Goal: Information Seeking & Learning: Learn about a topic

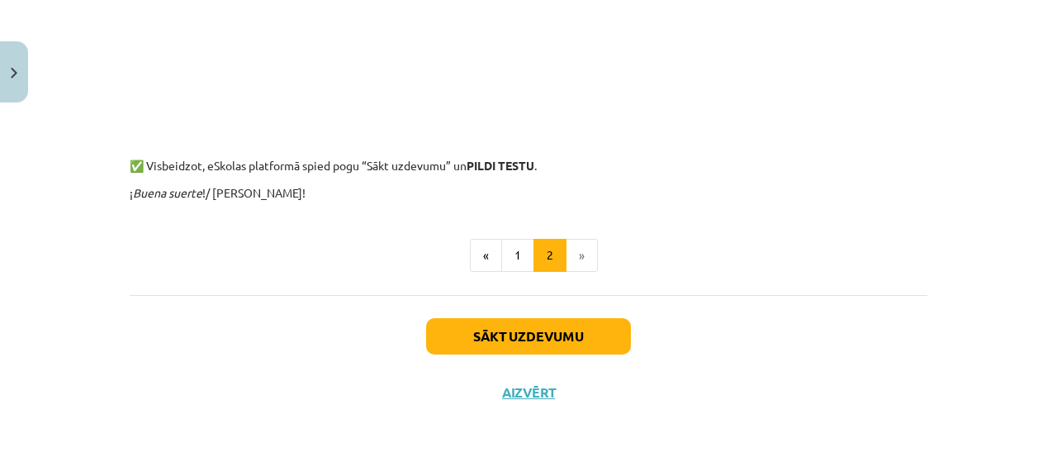
scroll to position [1599, 0]
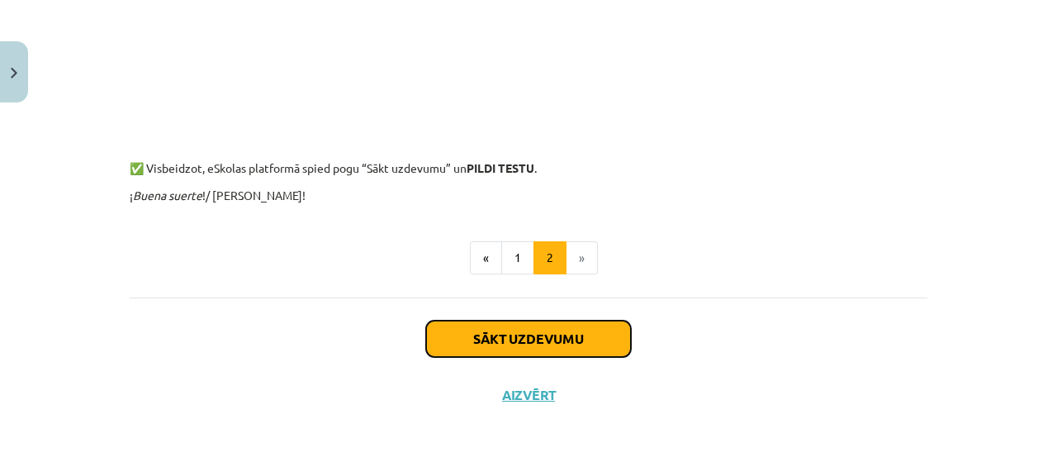
click at [610, 327] on button "Sākt uzdevumu" at bounding box center [528, 338] width 205 height 36
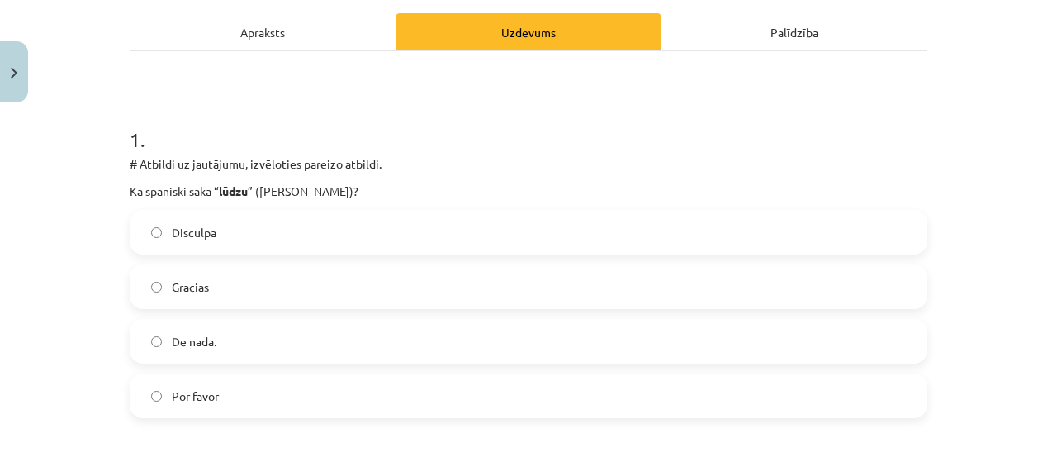
scroll to position [228, 0]
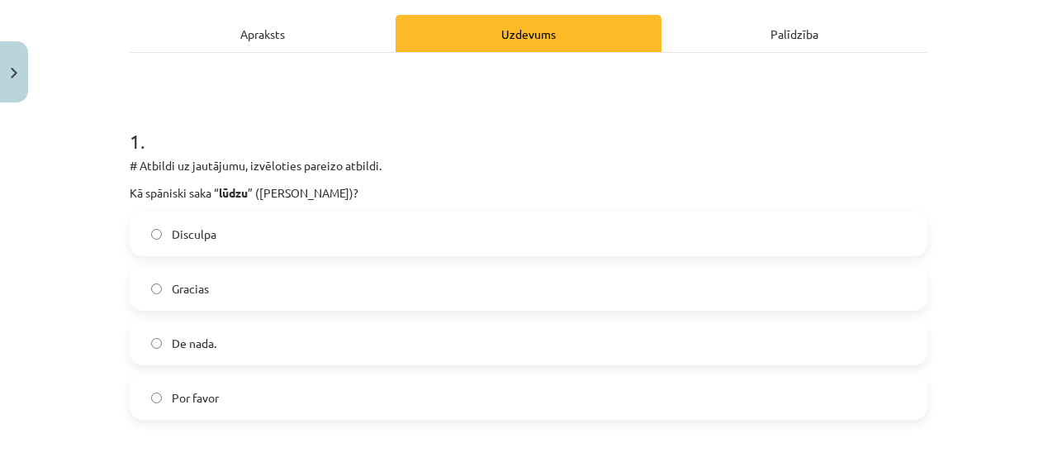
click at [643, 411] on label "Por favor" at bounding box center [528, 397] width 795 height 41
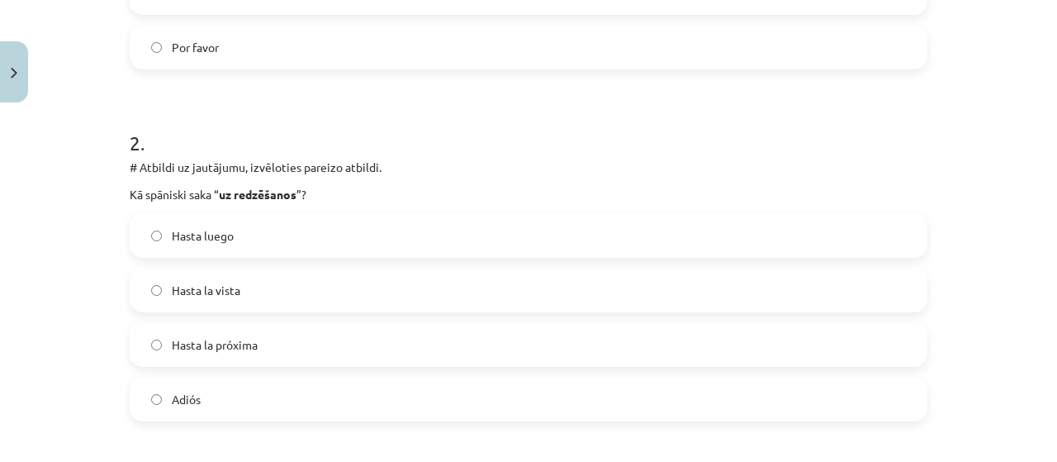
scroll to position [585, 0]
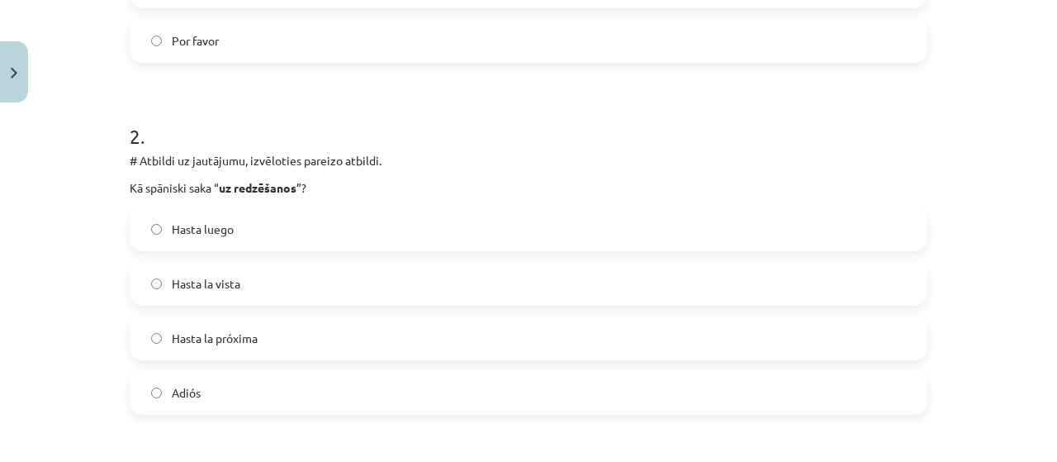
click at [858, 405] on label "Adiós" at bounding box center [528, 392] width 795 height 41
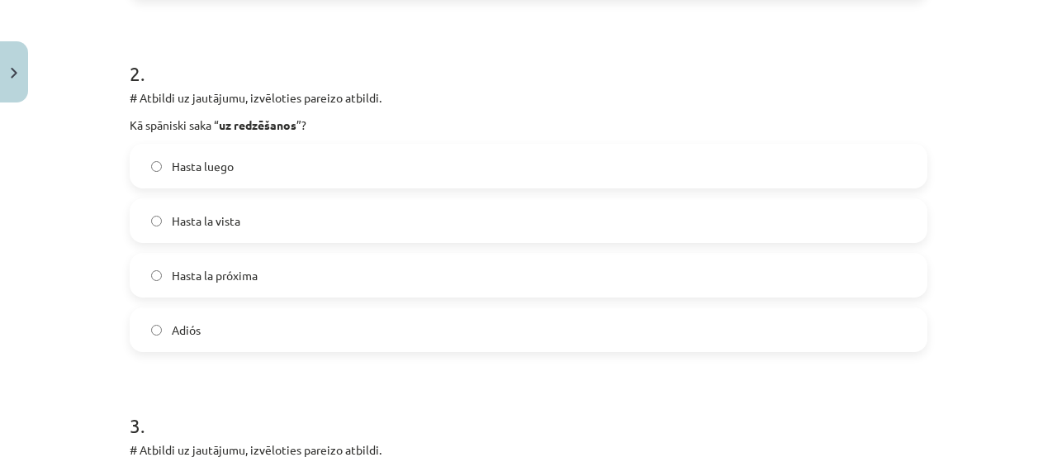
scroll to position [654, 0]
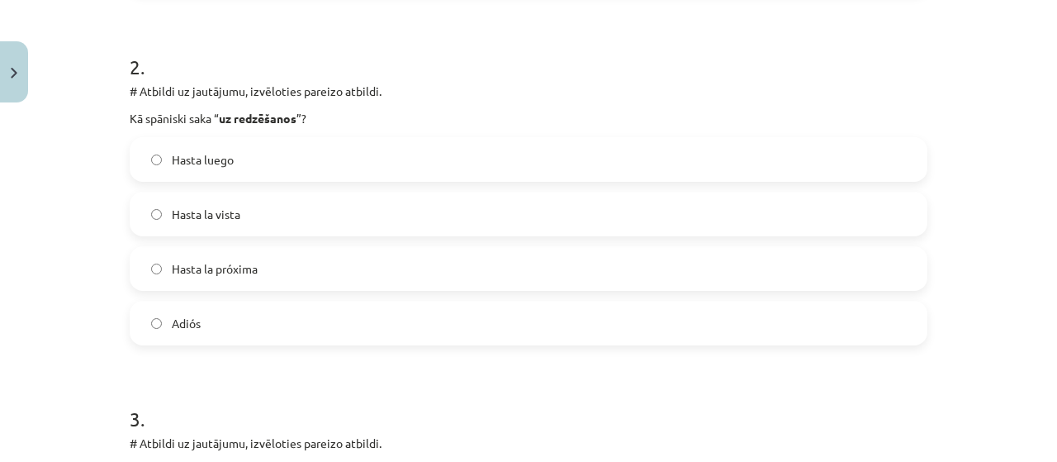
click at [553, 164] on label "Hasta luego" at bounding box center [528, 159] width 795 height 41
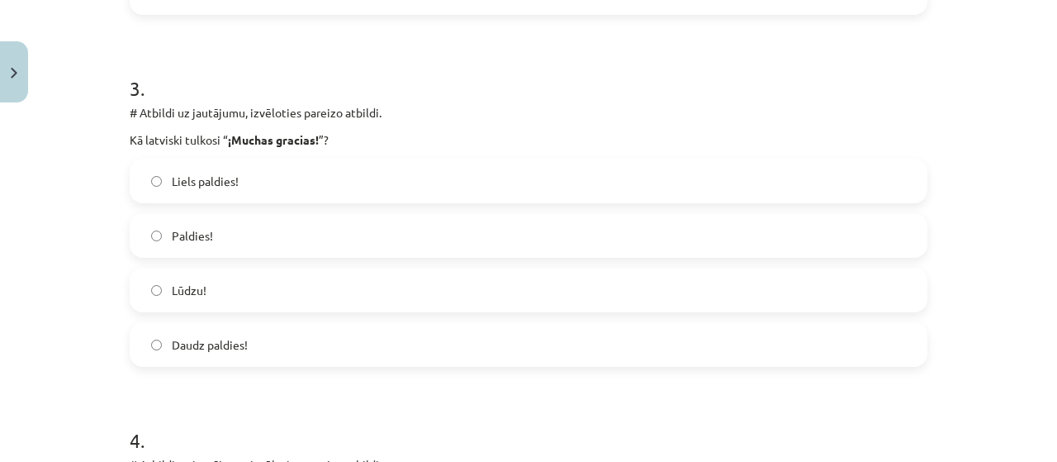
scroll to position [990, 0]
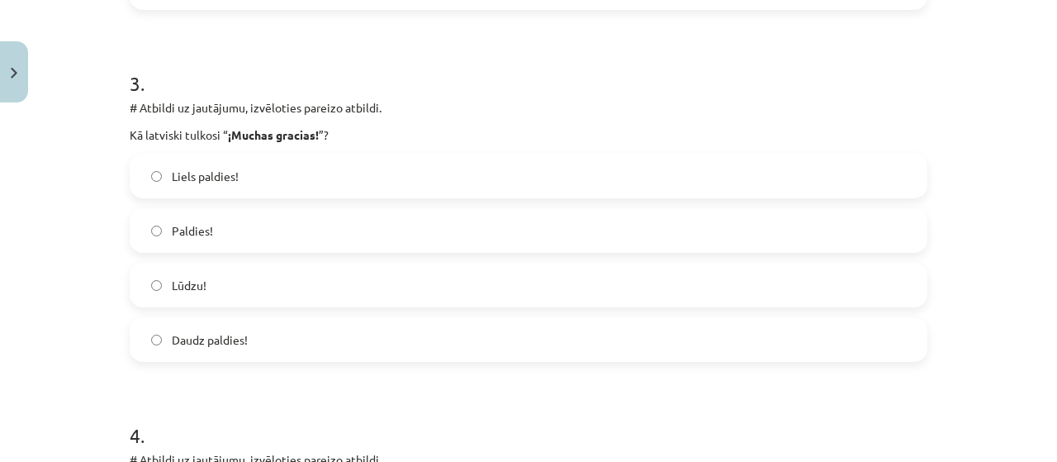
click at [373, 173] on label "Liels paldies!" at bounding box center [528, 175] width 795 height 41
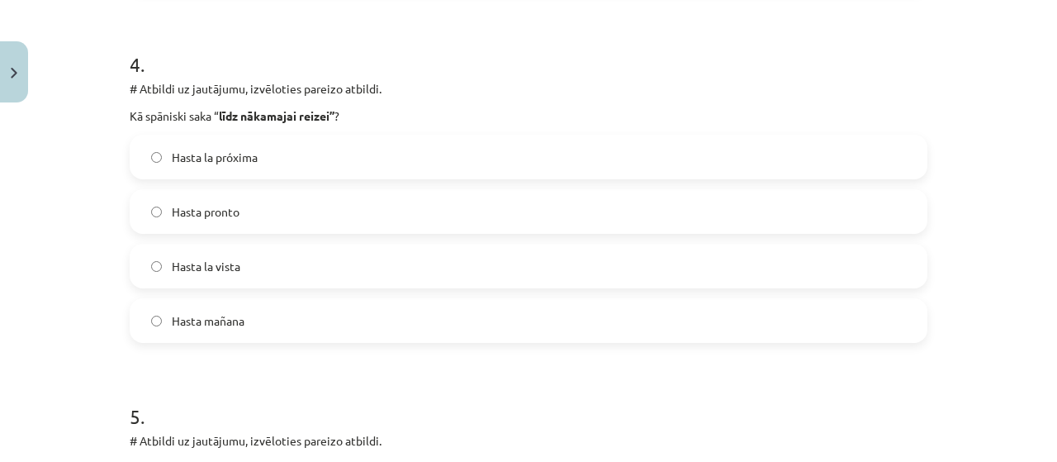
scroll to position [1369, 0]
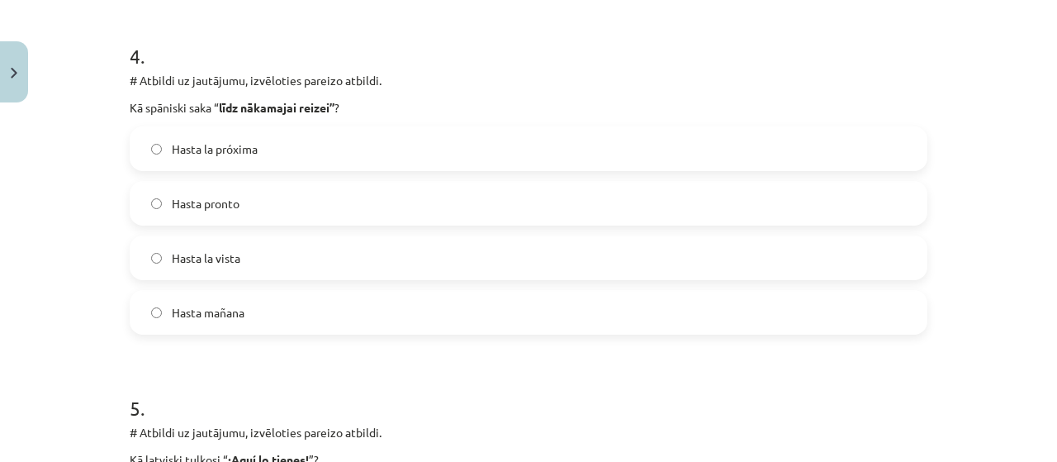
click at [400, 144] on label "Hasta la próxima" at bounding box center [528, 148] width 795 height 41
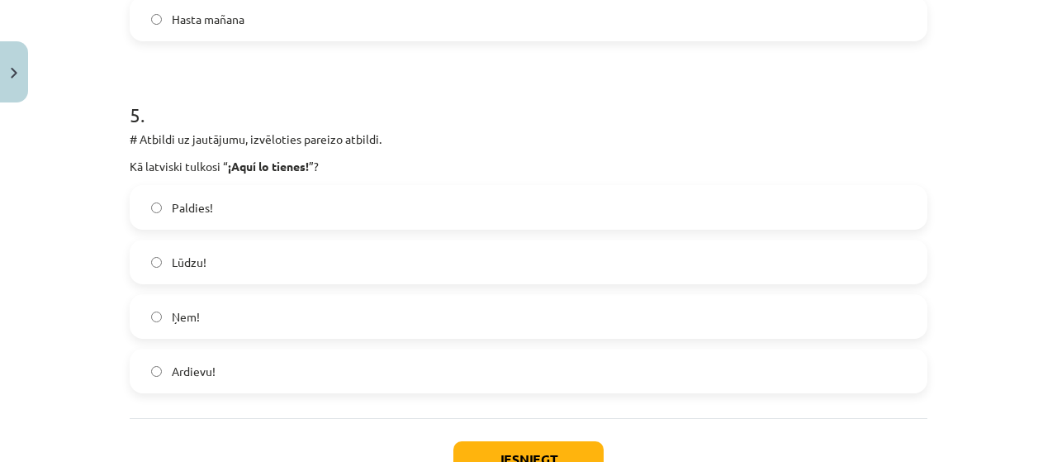
scroll to position [1665, 0]
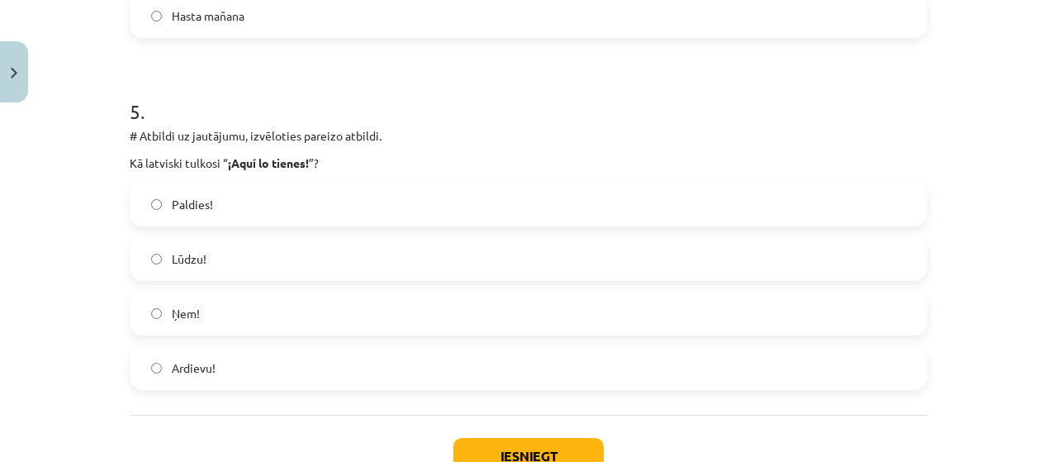
click at [396, 258] on label "Lūdzu!" at bounding box center [528, 258] width 795 height 41
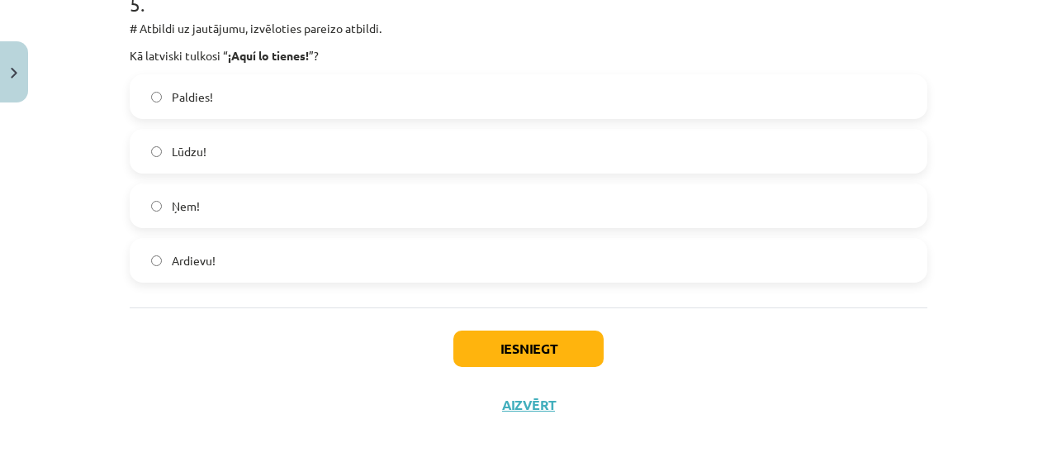
scroll to position [1777, 0]
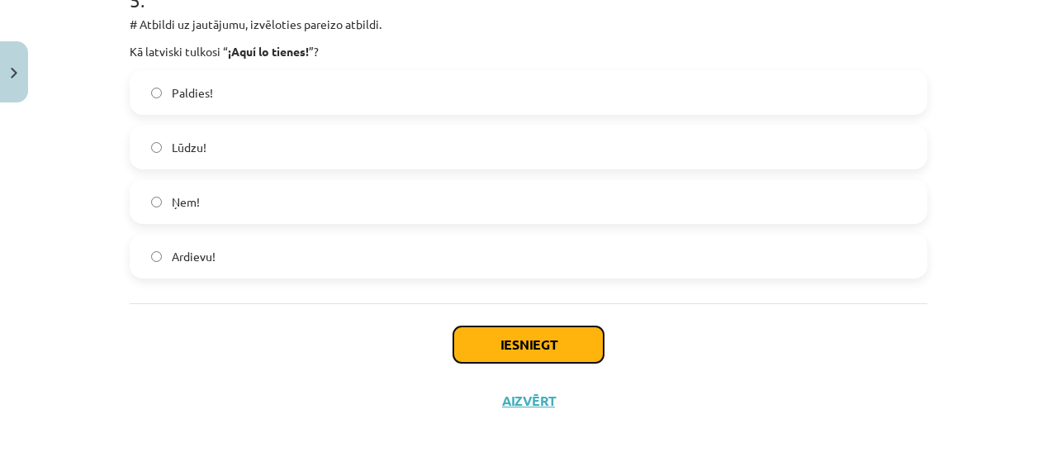
click at [525, 344] on button "Iesniegt" at bounding box center [528, 344] width 150 height 36
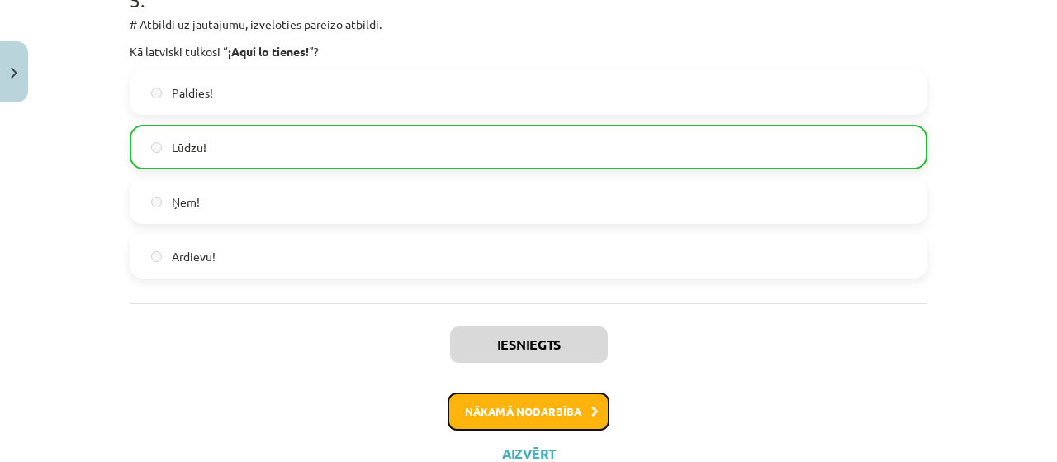
click at [512, 419] on button "Nākamā nodarbība" at bounding box center [529, 411] width 162 height 38
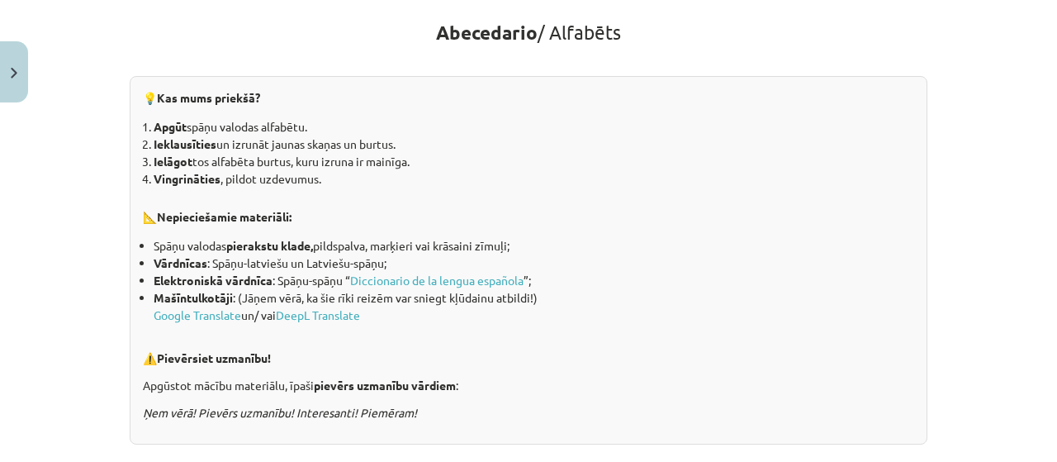
scroll to position [304, 0]
click at [449, 278] on link "Diccionario de la lengua española" at bounding box center [436, 280] width 173 height 15
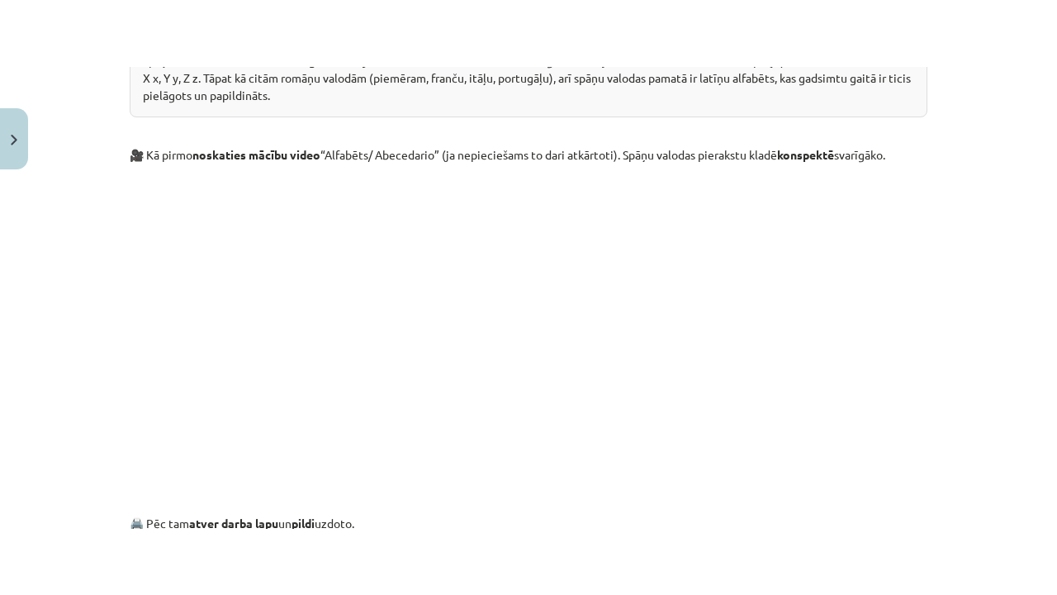
scroll to position [816, 0]
